Goal: Book appointment/travel/reservation

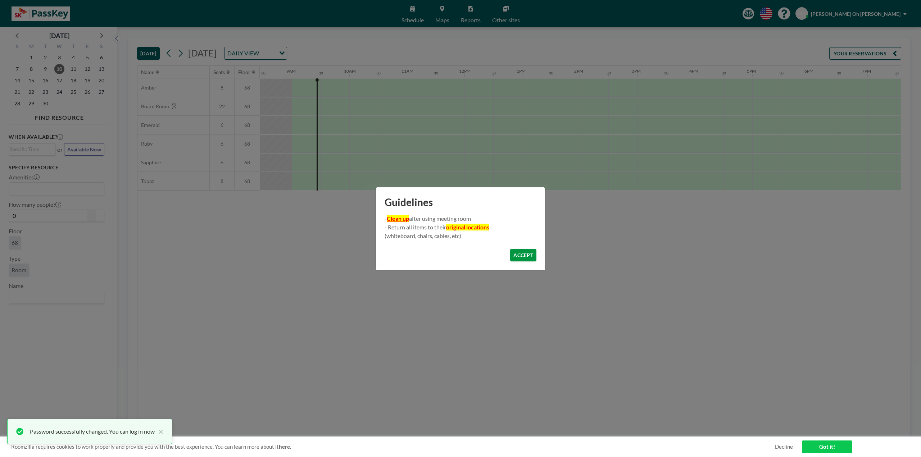
scroll to position [0, 489]
click at [520, 255] on button "ACCEPT" at bounding box center [523, 255] width 26 height 13
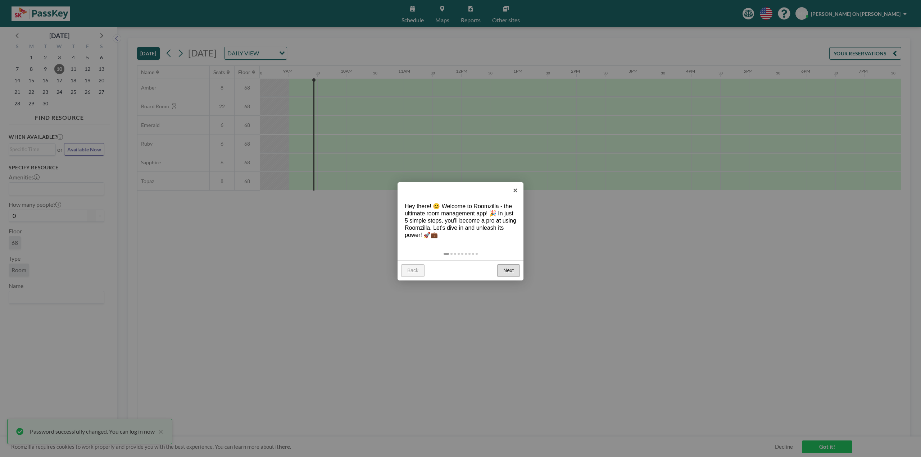
click at [511, 268] on link "Next" at bounding box center [508, 270] width 23 height 13
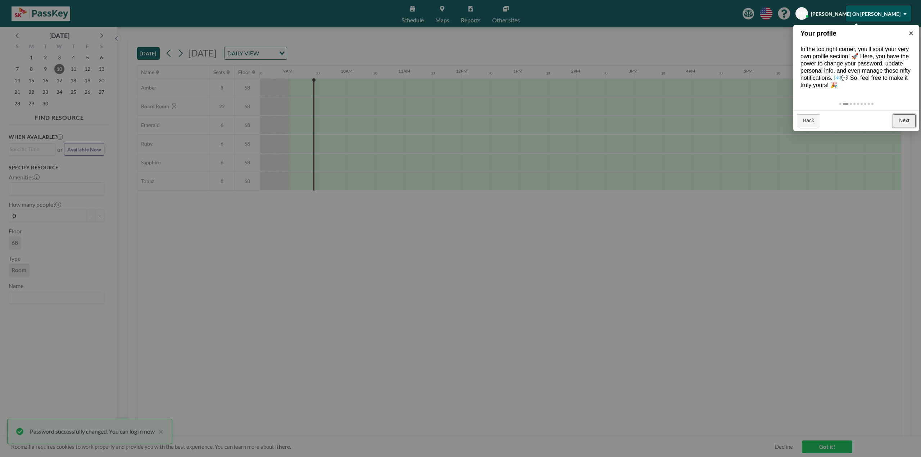
click at [906, 127] on link "Next" at bounding box center [904, 120] width 23 height 13
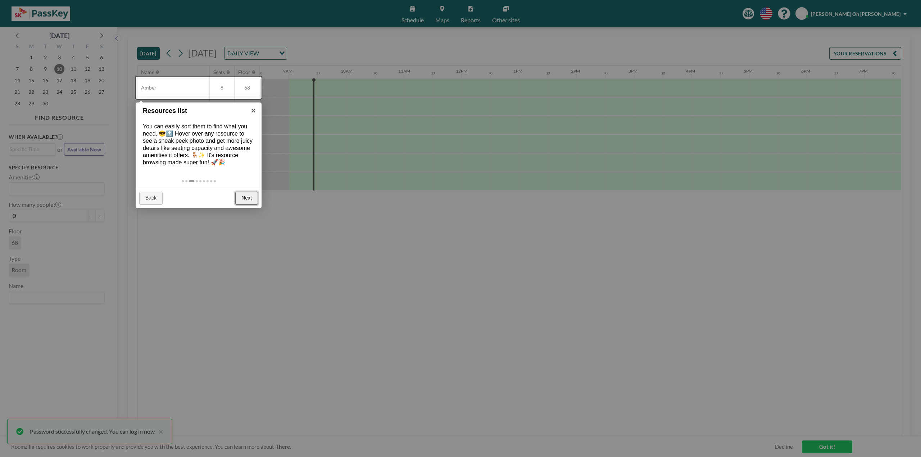
click at [240, 204] on link "Next" at bounding box center [246, 198] width 23 height 13
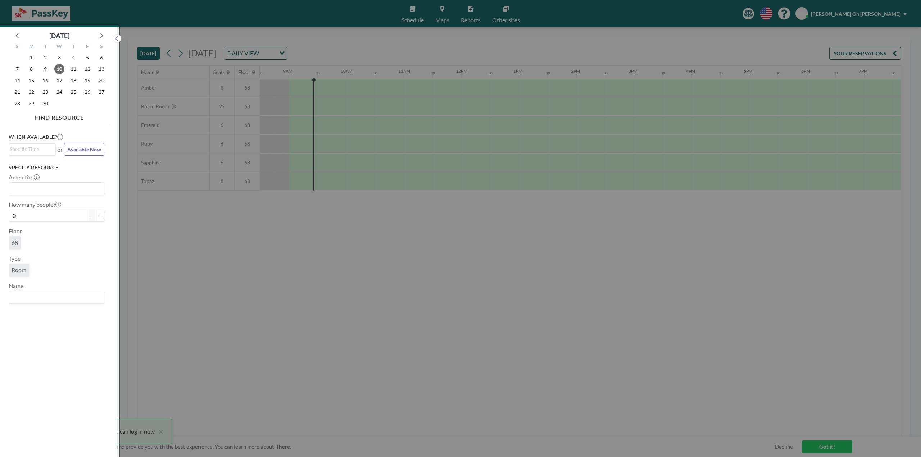
scroll to position [2, 0]
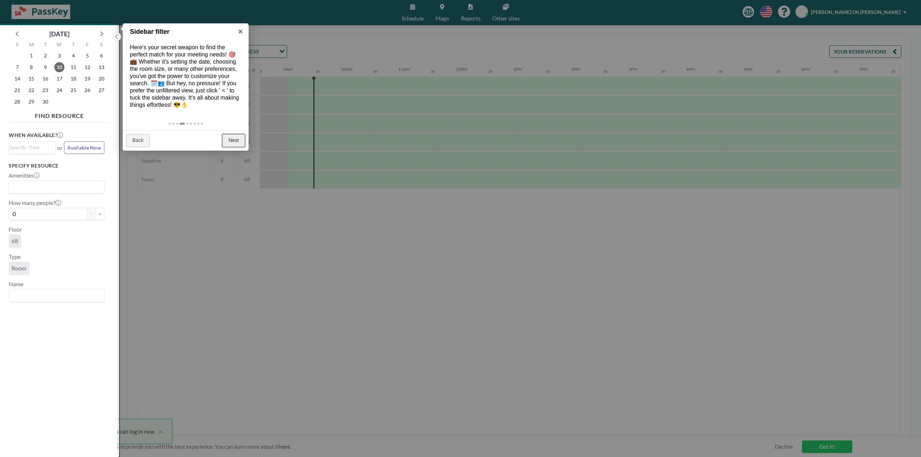
click at [233, 143] on link "Next" at bounding box center [233, 140] width 23 height 13
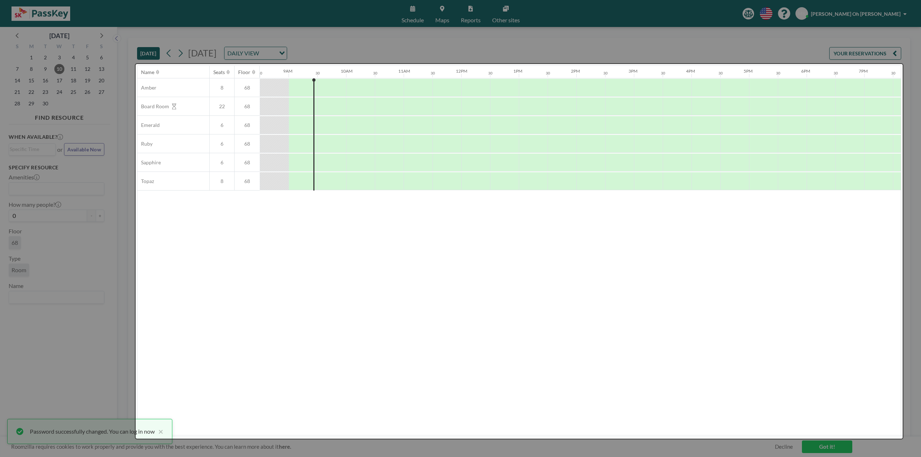
scroll to position [0, 0]
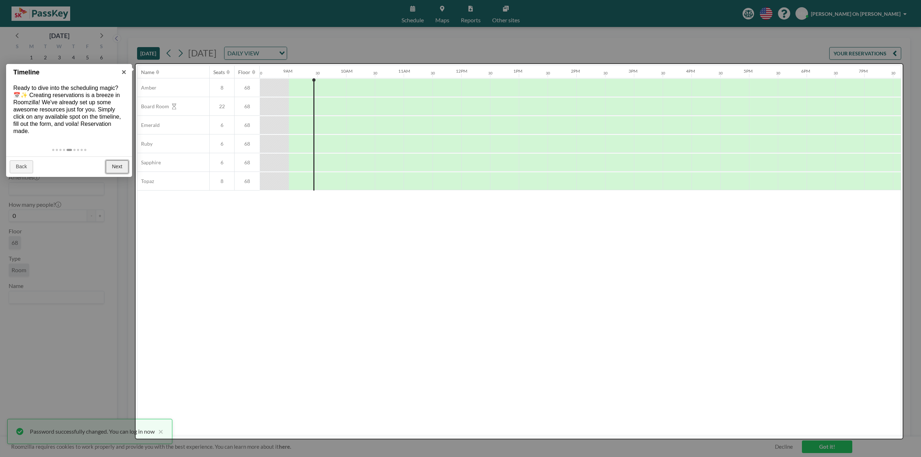
click at [121, 171] on link "Next" at bounding box center [117, 166] width 23 height 13
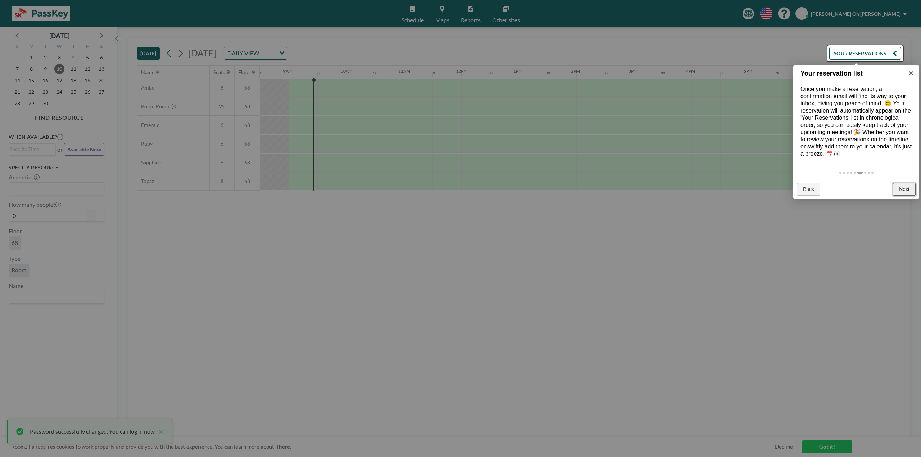
click at [903, 196] on link "Next" at bounding box center [904, 189] width 23 height 13
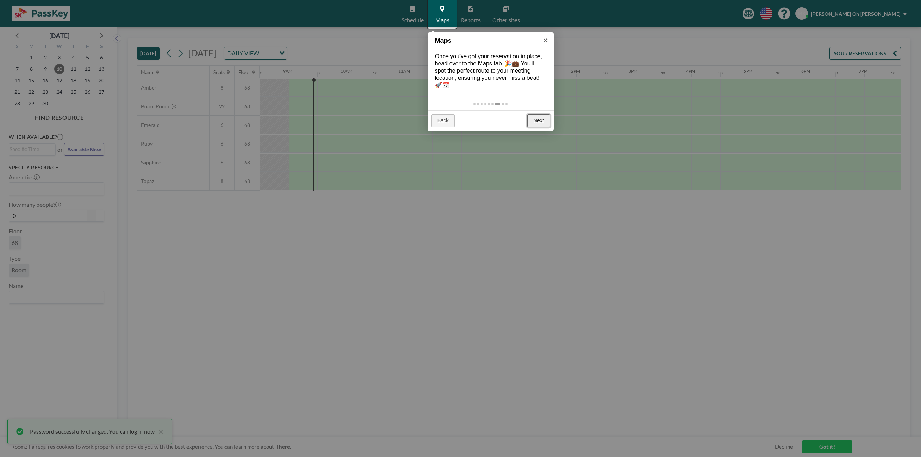
click at [533, 122] on link "Next" at bounding box center [538, 120] width 23 height 13
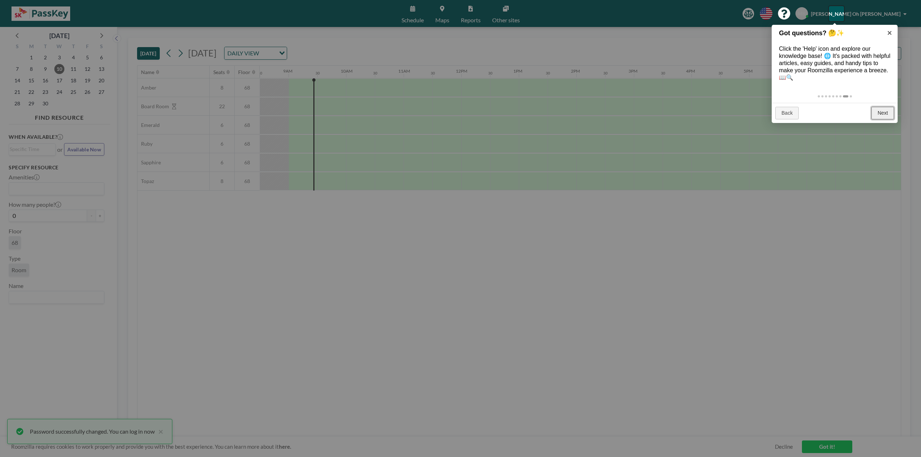
click at [879, 113] on link "Next" at bounding box center [882, 113] width 23 height 13
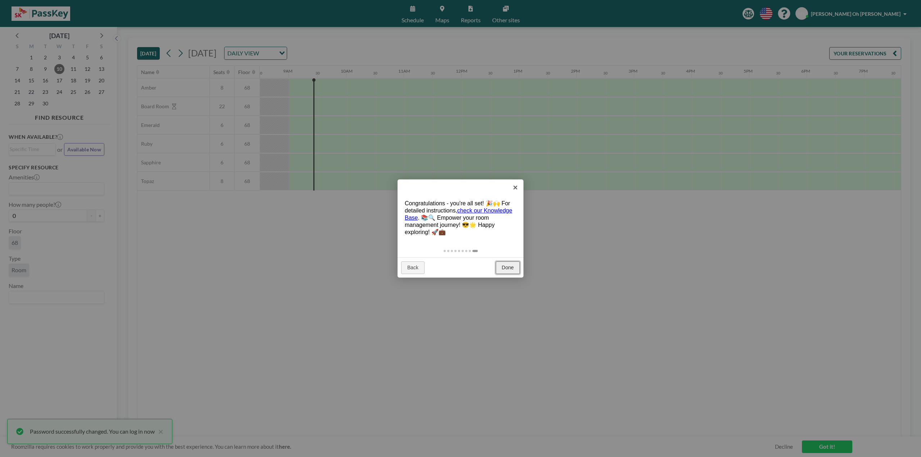
click at [512, 264] on link "Done" at bounding box center [508, 268] width 24 height 13
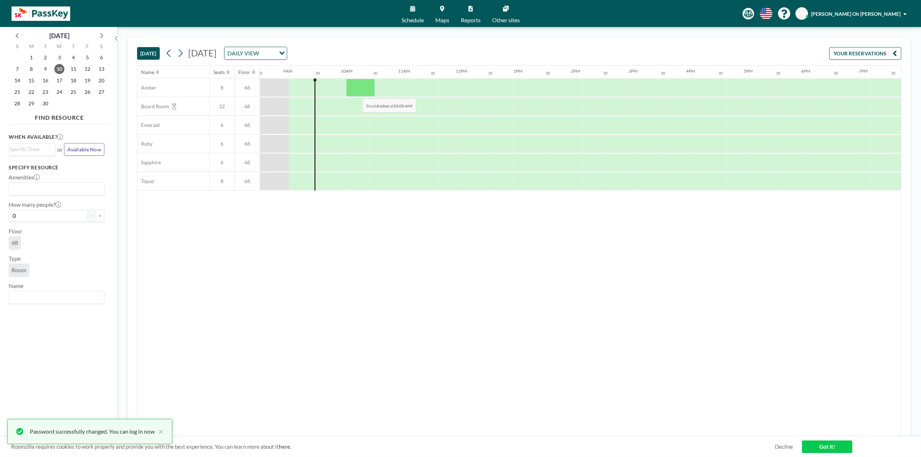
click at [357, 93] on div at bounding box center [360, 88] width 29 height 18
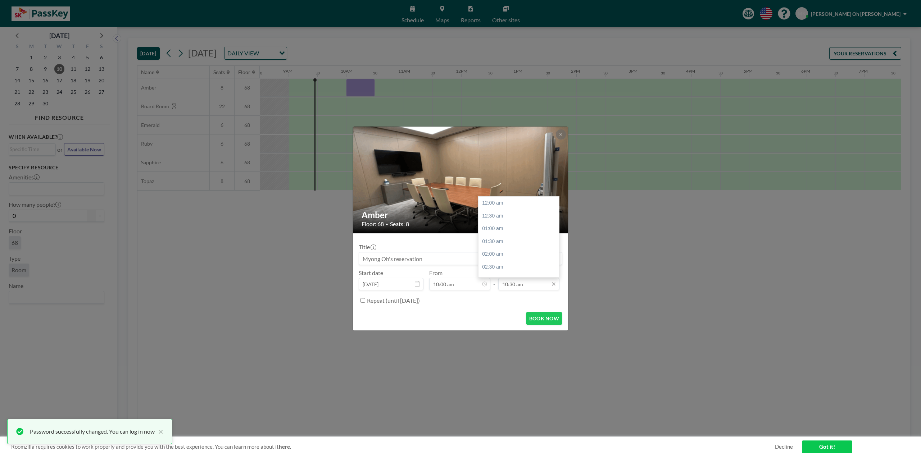
click at [525, 286] on input "10:30 am" at bounding box center [528, 284] width 61 height 12
click at [512, 217] on div "11:00 am" at bounding box center [521, 216] width 84 height 13
type input "11:00 am"
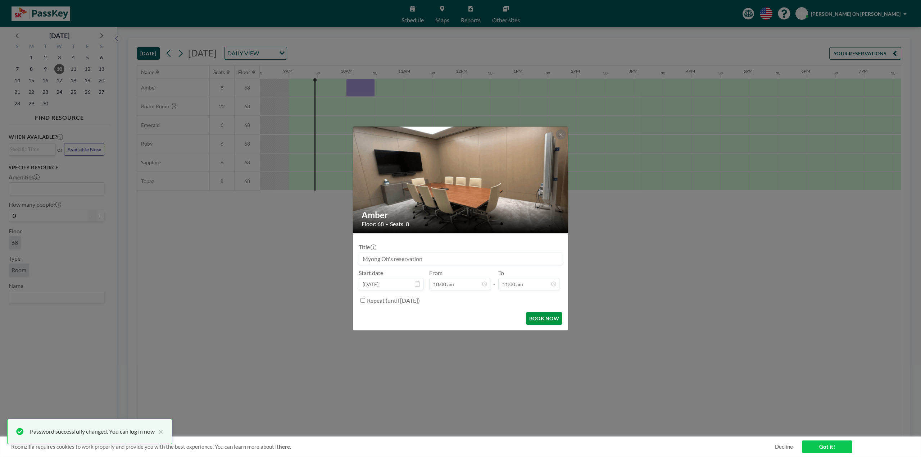
click at [545, 320] on button "BOOK NOW" at bounding box center [544, 318] width 36 height 13
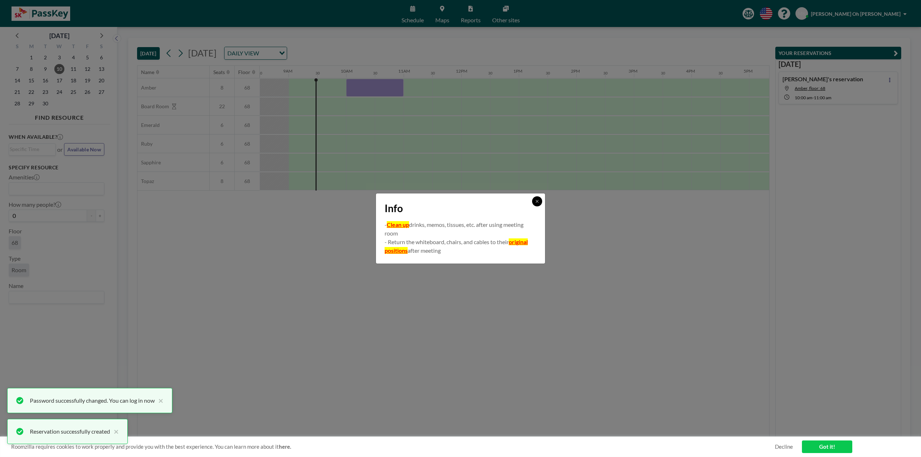
click at [538, 200] on icon at bounding box center [537, 201] width 4 height 4
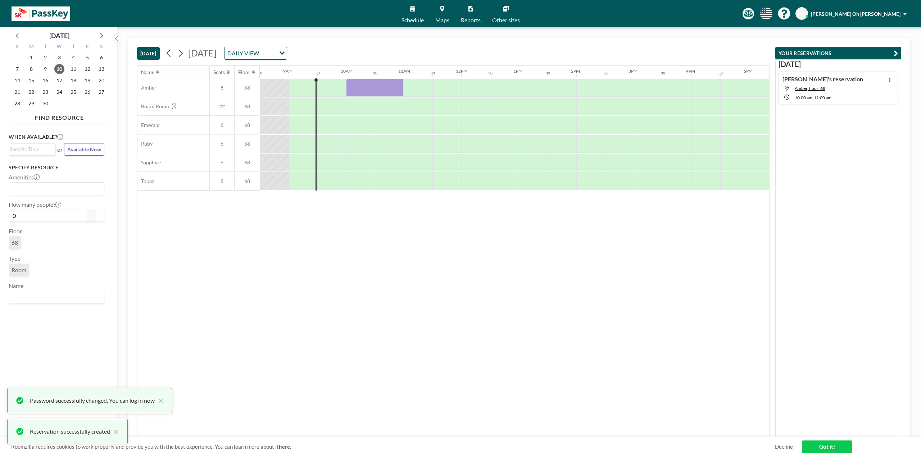
click at [573, 246] on div "Name Seats Floor 12AM 30 1AM 30 2AM 30 3AM 30 4AM 30 5AM 30 6AM 30 7AM 30 8AM 3…" at bounding box center [453, 251] width 632 height 371
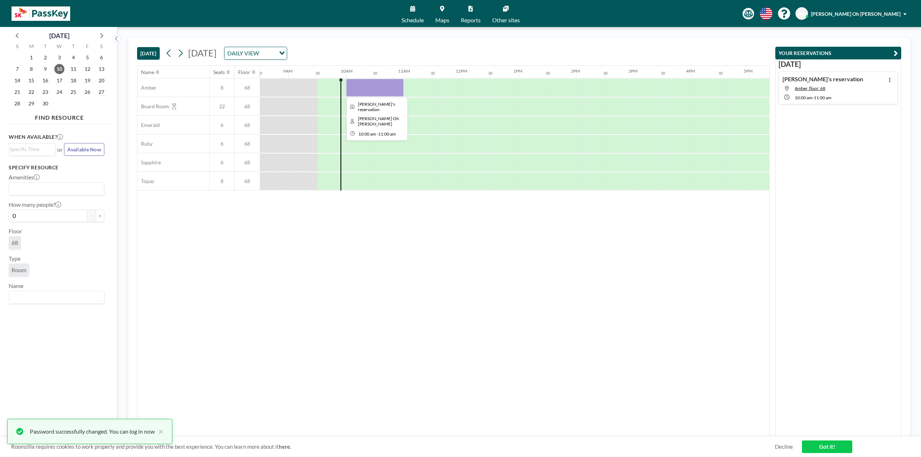
drag, startPoint x: 358, startPoint y: 89, endPoint x: 389, endPoint y: 90, distance: 30.6
click at [389, 90] on div at bounding box center [375, 88] width 58 height 18
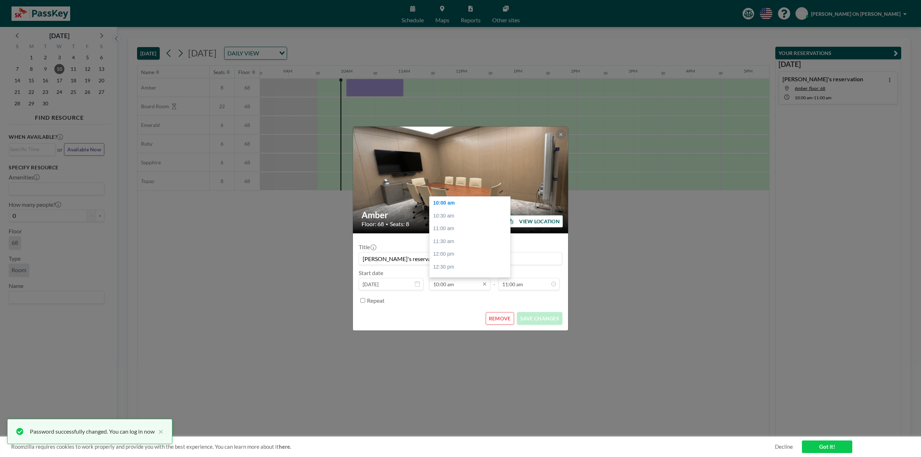
click at [463, 280] on input "10:00 am" at bounding box center [459, 284] width 61 height 12
click at [456, 218] on div "10:30 am" at bounding box center [472, 216] width 84 height 13
type input "10:30 am"
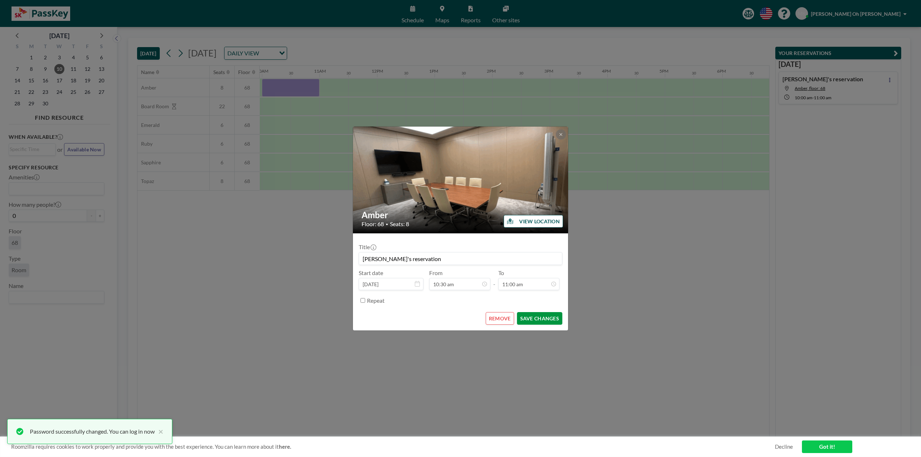
scroll to position [0, 576]
drag, startPoint x: 537, startPoint y: 321, endPoint x: 530, endPoint y: 288, distance: 33.4
click at [530, 291] on form "Title [PERSON_NAME] Oh's reservation Start date [DATE] From 10:30 am - To 11:00…" at bounding box center [460, 282] width 215 height 97
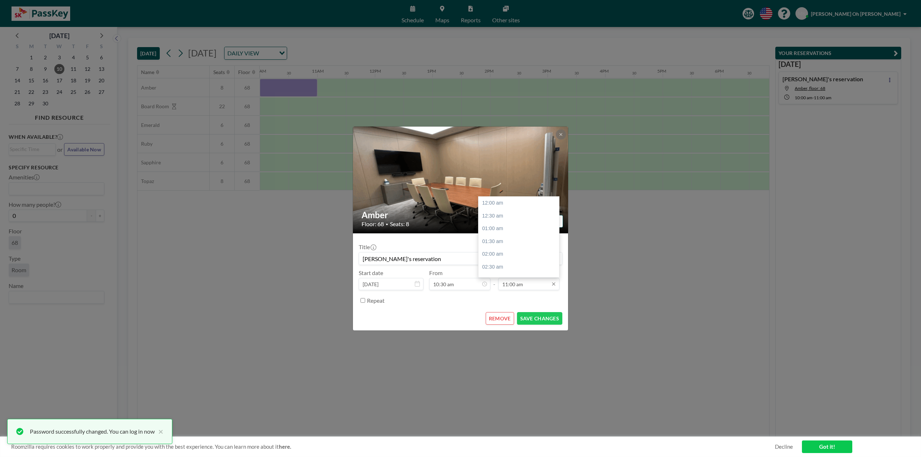
scroll to position [282, 0]
click at [530, 285] on input "11:00 am" at bounding box center [528, 284] width 61 height 12
click at [512, 210] on div "11:30 am" at bounding box center [521, 216] width 84 height 13
type input "11:30 am"
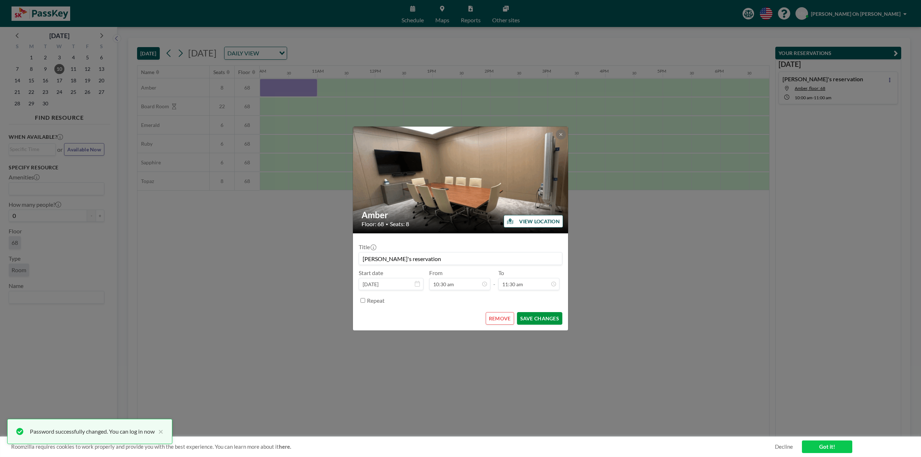
scroll to position [295, 0]
click at [536, 318] on button "SAVE CHANGES" at bounding box center [539, 318] width 45 height 13
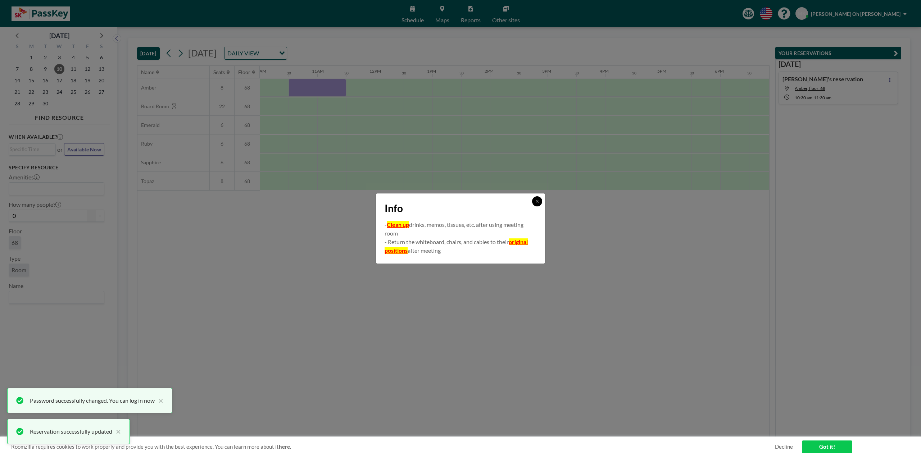
click at [540, 205] on button at bounding box center [537, 201] width 10 height 10
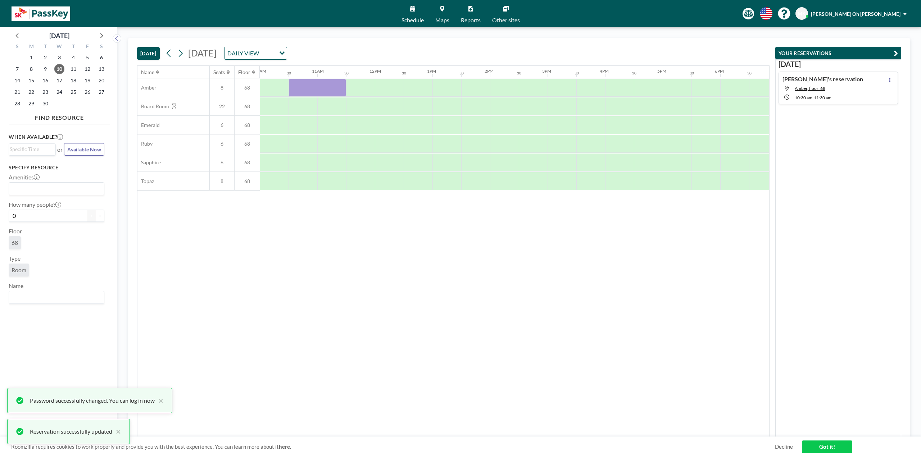
click at [451, 289] on div "Name Seats Floor 12AM 30 1AM 30 2AM 30 3AM 30 4AM 30 5AM 30 6AM 30 7AM 30 8AM 3…" at bounding box center [453, 251] width 632 height 371
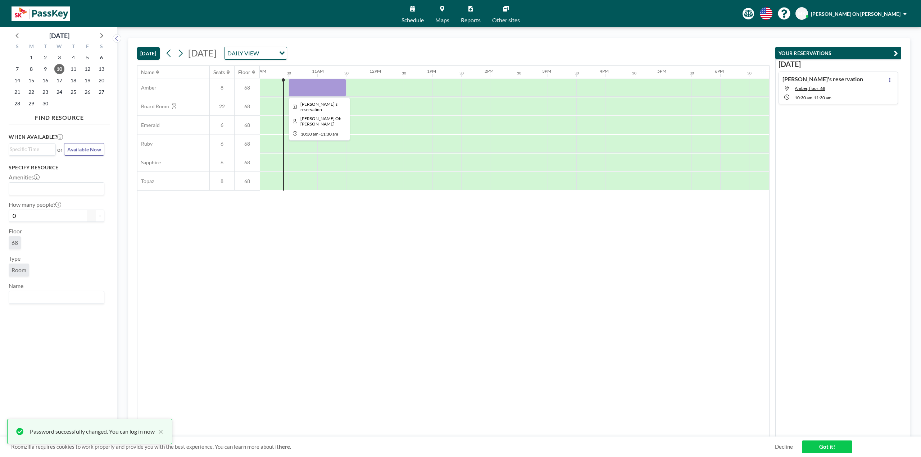
click at [331, 85] on div at bounding box center [318, 88] width 58 height 18
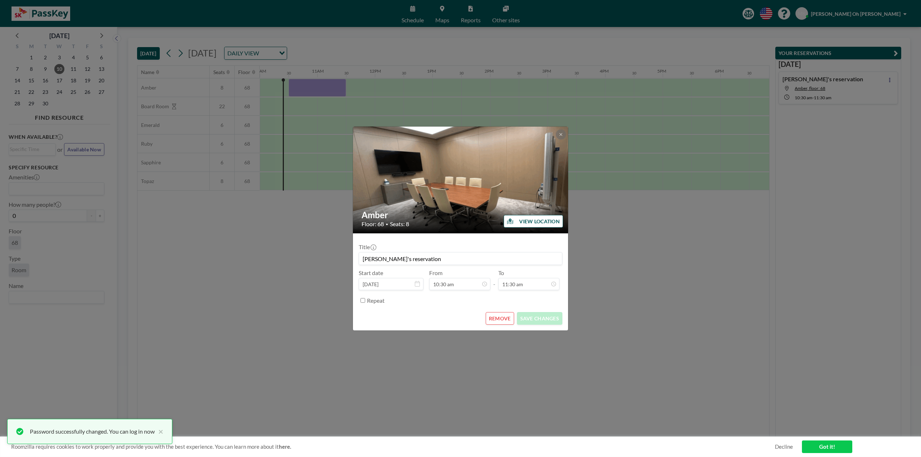
click at [502, 317] on button "REMOVE" at bounding box center [500, 318] width 28 height 13
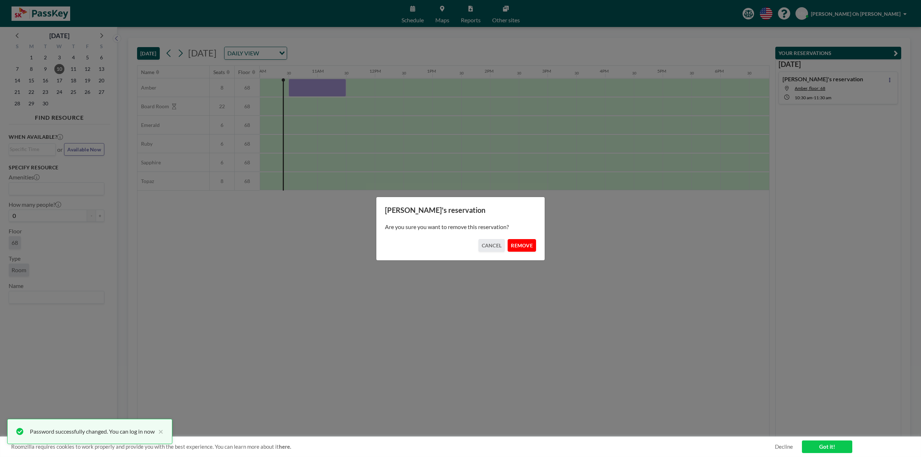
click at [523, 248] on button "REMOVE" at bounding box center [522, 245] width 28 height 13
